Goal: Transaction & Acquisition: Purchase product/service

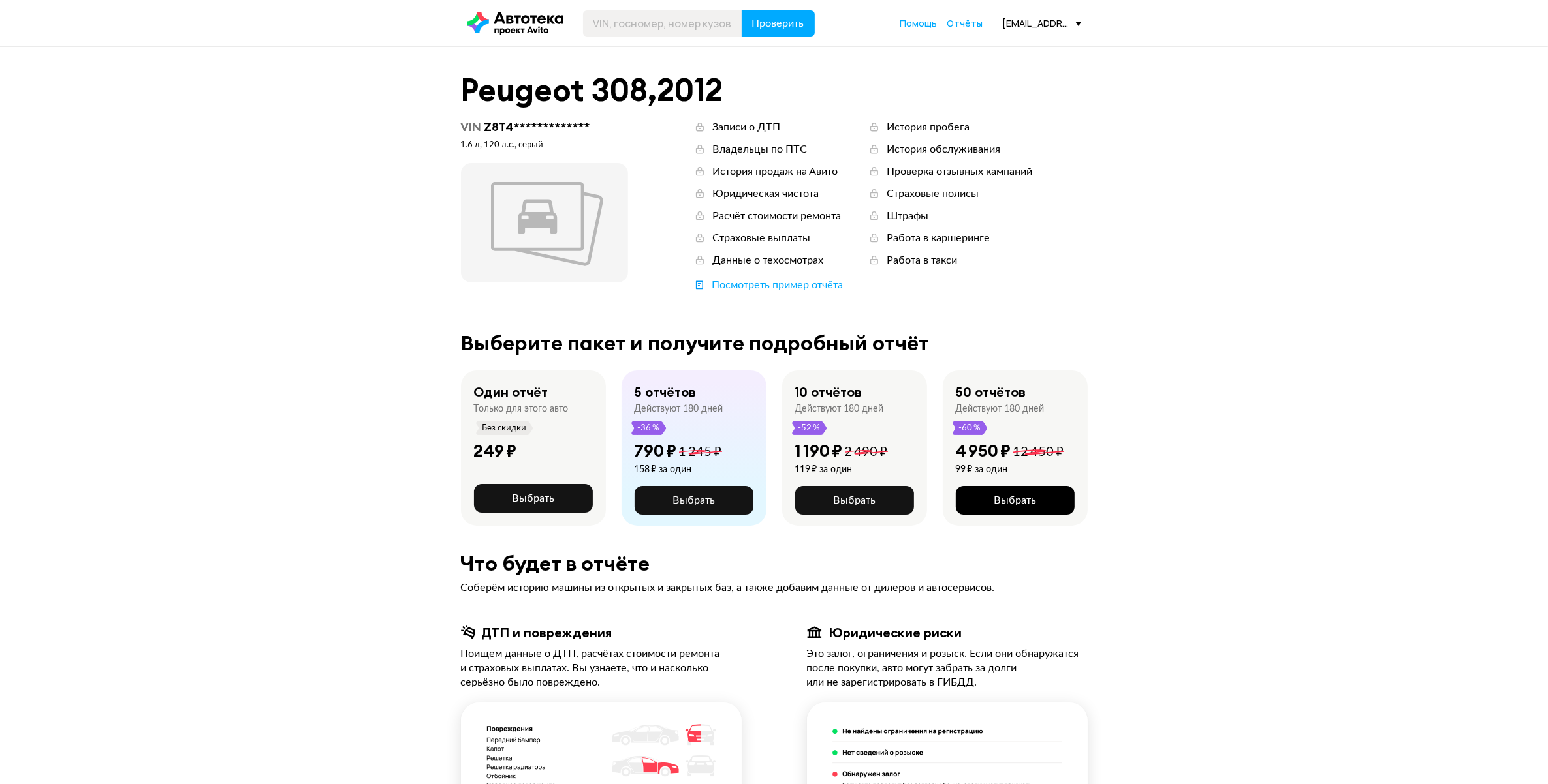
click at [1028, 504] on span "Выбрать" at bounding box center [1015, 500] width 43 height 10
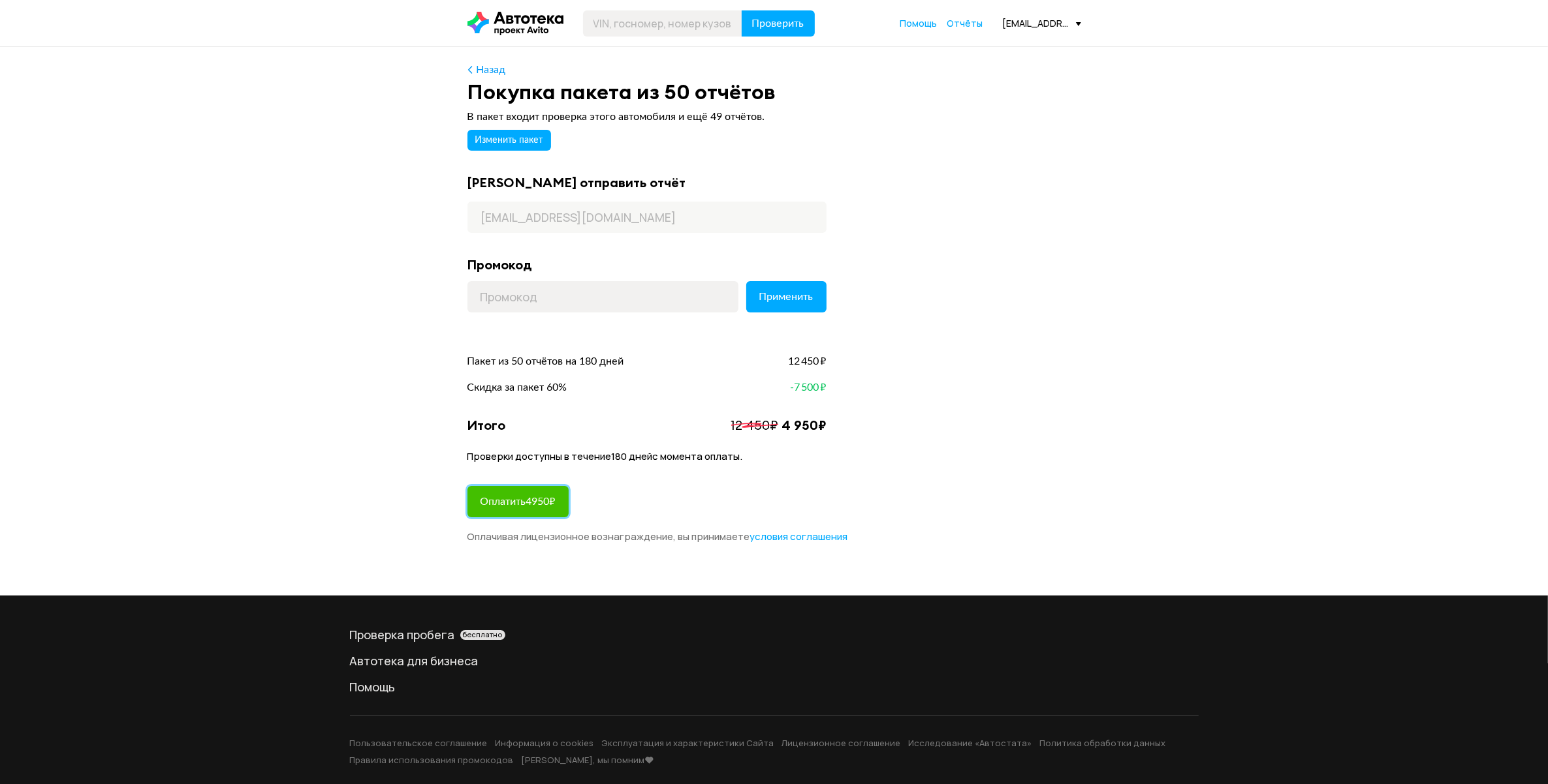
click at [536, 504] on span "Оплатить 4950 ₽" at bounding box center [518, 502] width 75 height 10
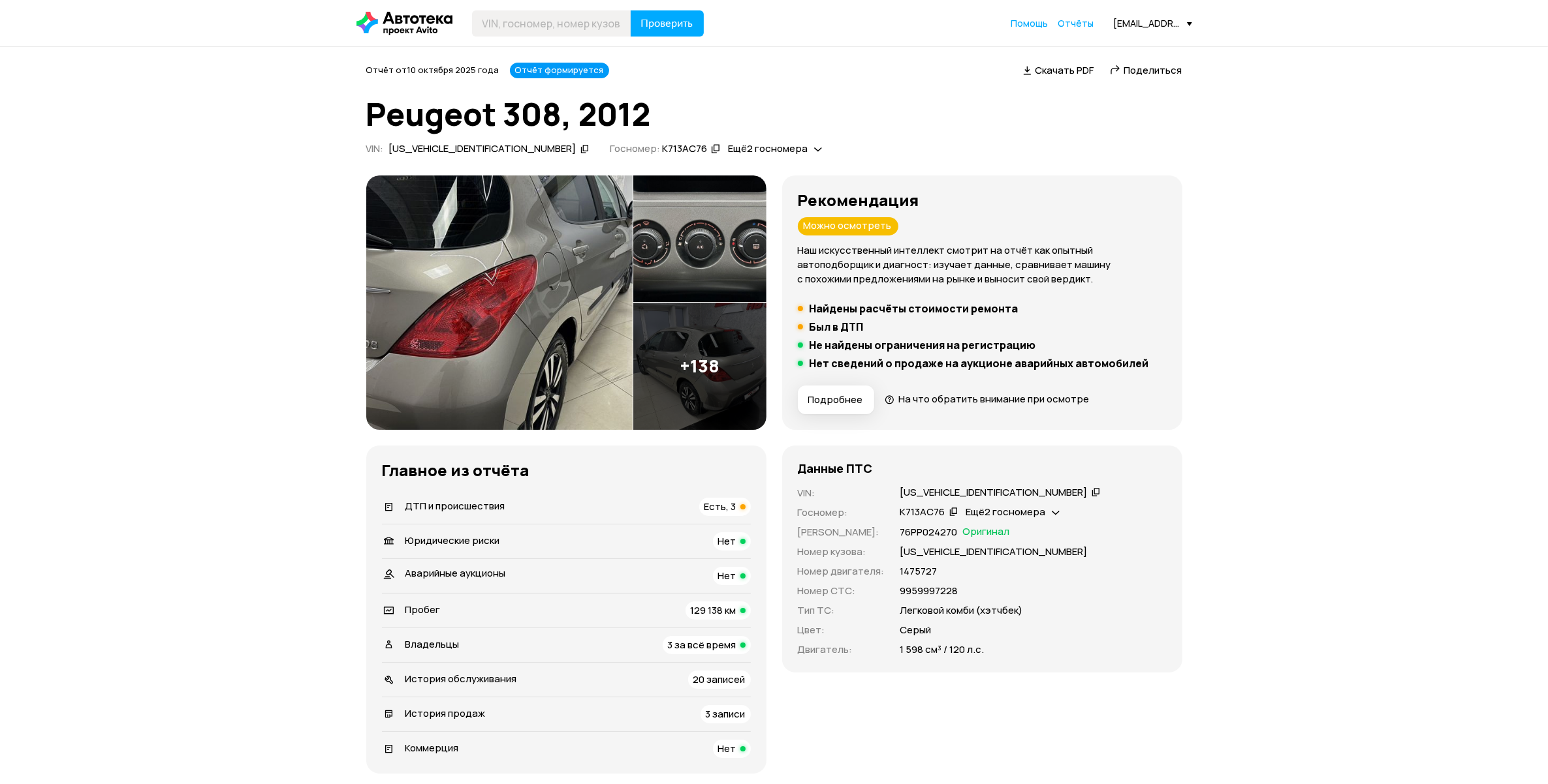
click at [1055, 66] on span "Скачать PDF" at bounding box center [1064, 70] width 59 height 14
